Goal: Task Accomplishment & Management: Manage account settings

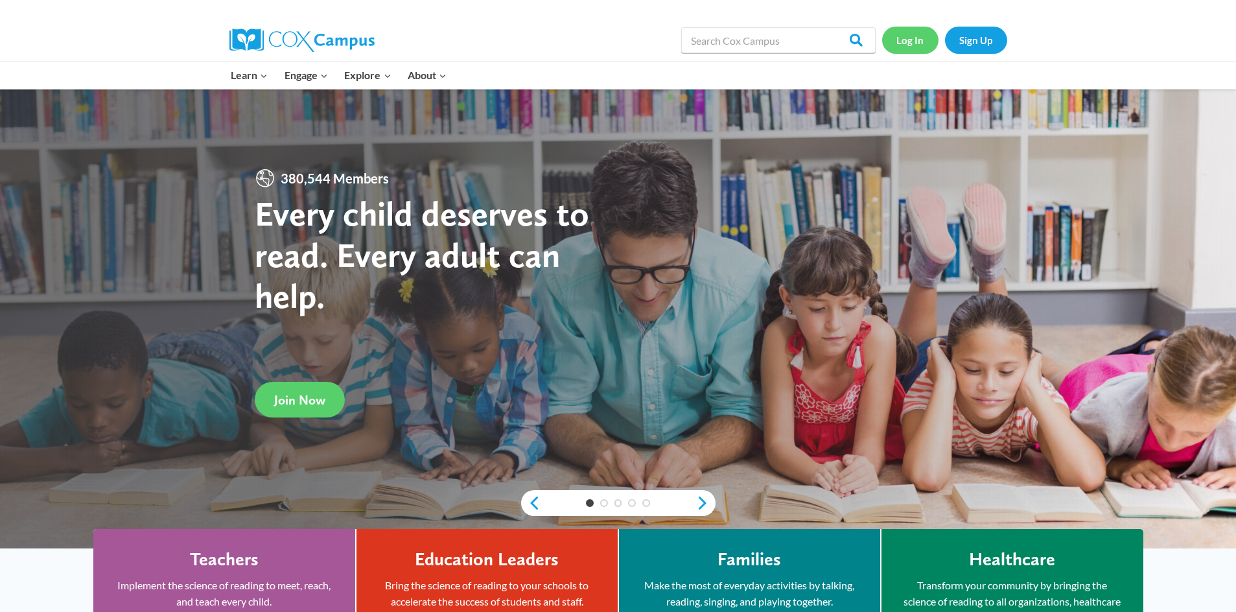
click at [908, 36] on link "Log In" at bounding box center [910, 40] width 56 height 27
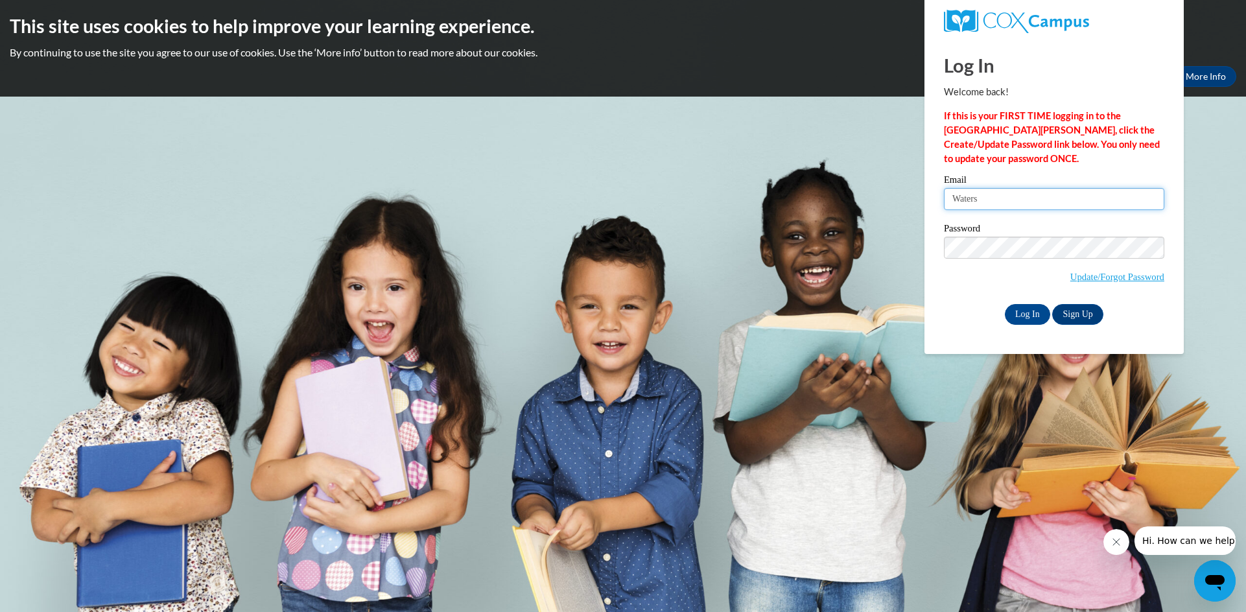
drag, startPoint x: 984, startPoint y: 195, endPoint x: 950, endPoint y: 207, distance: 35.7
click at [950, 207] on input "Waters" at bounding box center [1054, 199] width 220 height 22
type input "[EMAIL_ADDRESS][DOMAIN_NAME]"
click at [967, 319] on div "Log In Sign Up" at bounding box center [1054, 314] width 220 height 21
click at [1028, 311] on input "Log In" at bounding box center [1027, 314] width 45 height 21
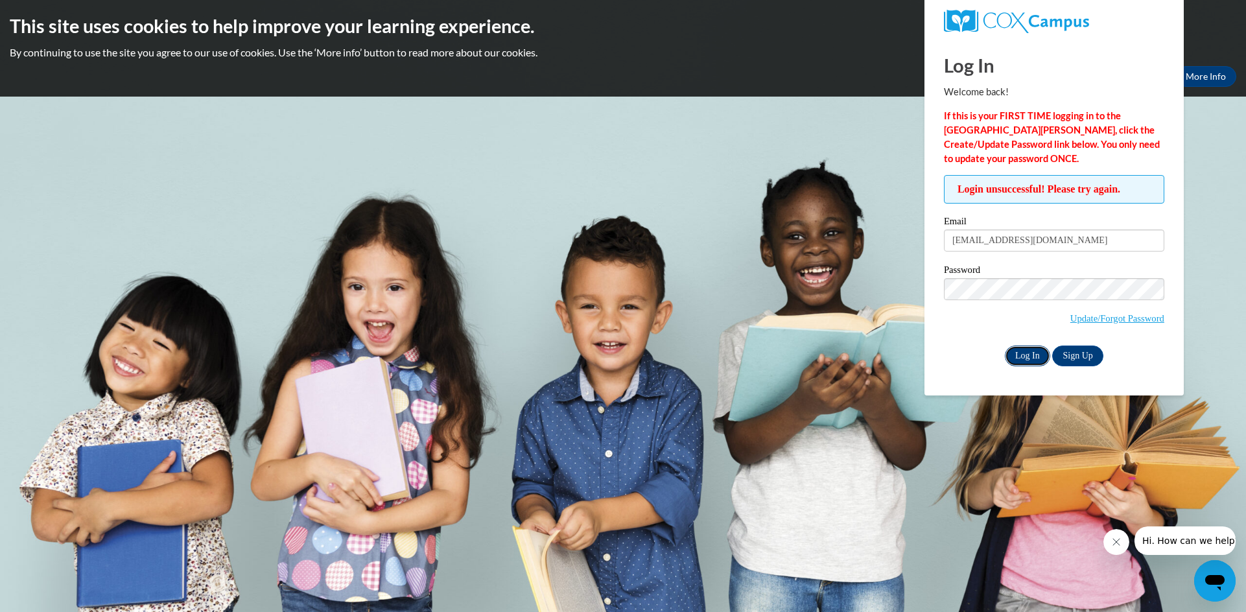
click at [1018, 355] on input "Log In" at bounding box center [1027, 356] width 45 height 21
click at [980, 346] on div "Log In Sign Up" at bounding box center [1054, 356] width 220 height 21
click at [1029, 358] on input "Log In" at bounding box center [1027, 356] width 45 height 21
